Goal: Information Seeking & Learning: Learn about a topic

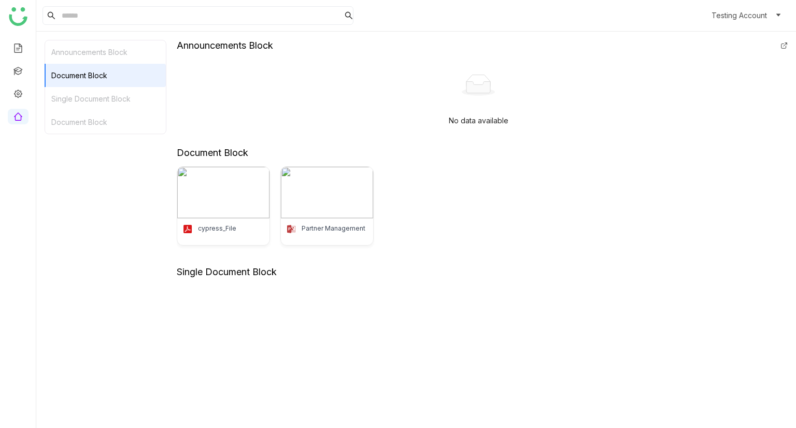
scroll to position [116, 0]
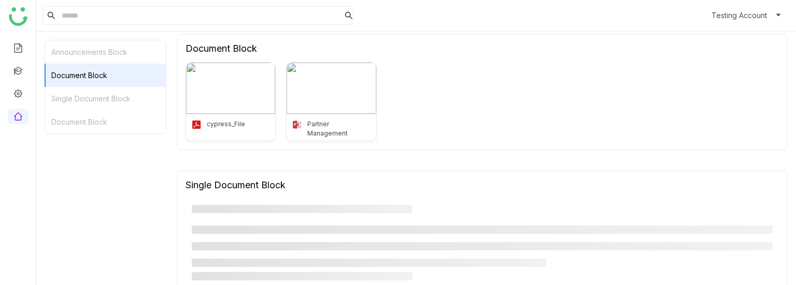
scroll to position [133, 0]
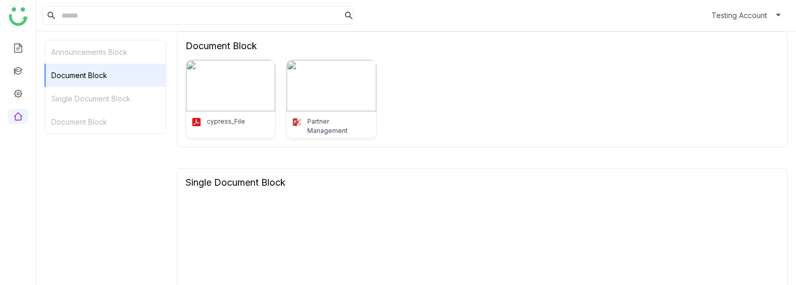
click at [12, 58] on ul at bounding box center [18, 82] width 36 height 98
click at [15, 66] on link at bounding box center [17, 70] width 9 height 9
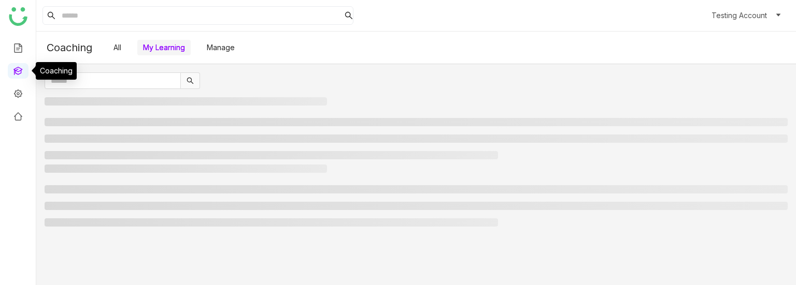
click at [15, 71] on link at bounding box center [17, 70] width 9 height 9
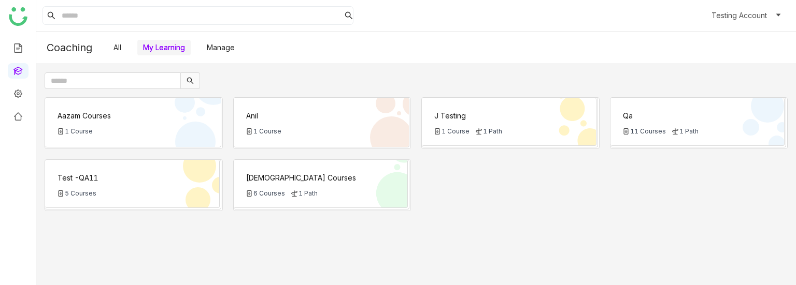
click at [147, 106] on div "Aazam Courses 1 Course" at bounding box center [133, 122] width 176 height 49
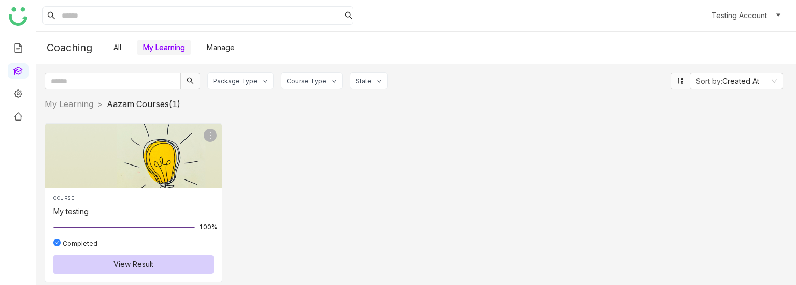
click at [138, 268] on span "View Result" at bounding box center [133, 264] width 40 height 11
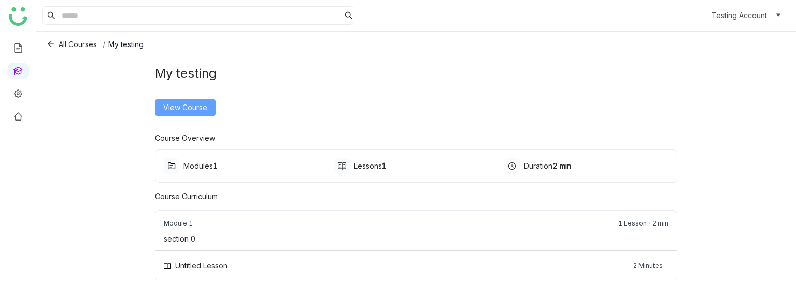
click at [184, 106] on span "View Course" at bounding box center [185, 107] width 44 height 11
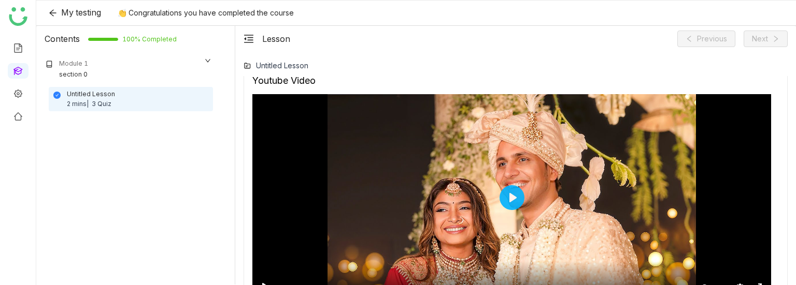
scroll to position [412, 0]
